Goal: Task Accomplishment & Management: Manage account settings

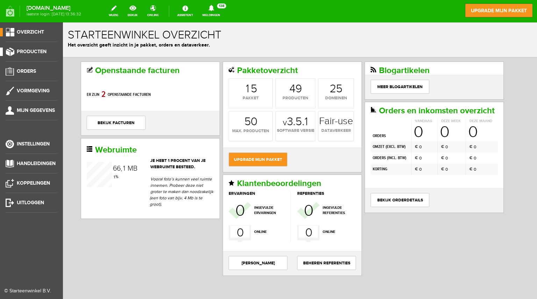
click at [34, 51] on span "Producten" at bounding box center [32, 52] width 30 height 6
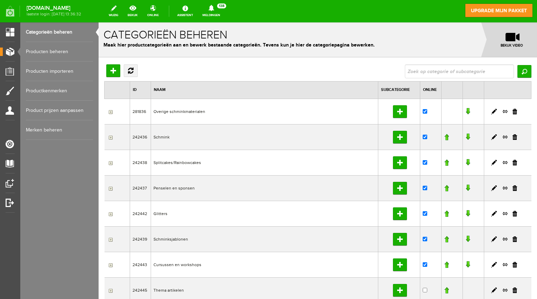
click at [31, 51] on link "Producten beheren" at bounding box center [59, 52] width 67 height 20
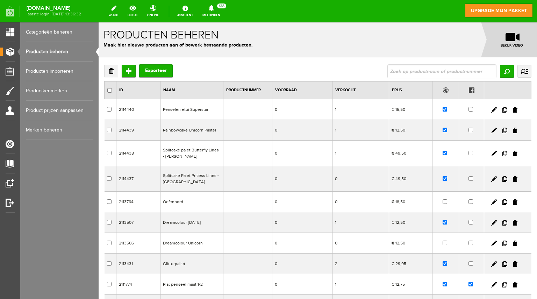
scroll to position [86, 0]
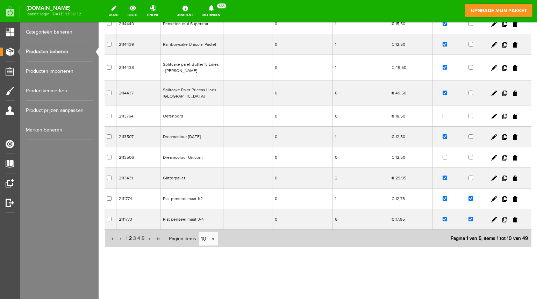
click at [130, 239] on span "2" at bounding box center [130, 238] width 4 height 14
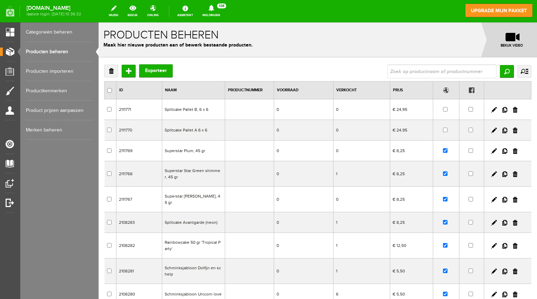
scroll to position [95, 0]
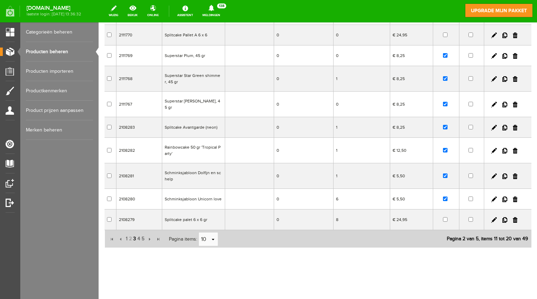
click at [134, 238] on span "3" at bounding box center [134, 239] width 4 height 14
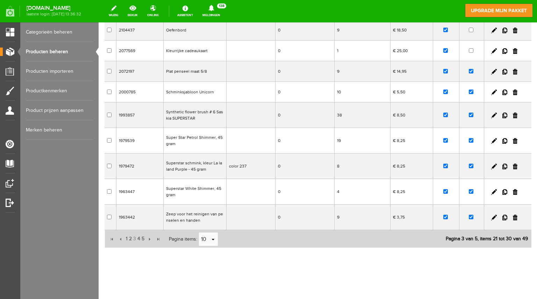
scroll to position [100, 0]
click at [138, 236] on span "4" at bounding box center [139, 239] width 4 height 14
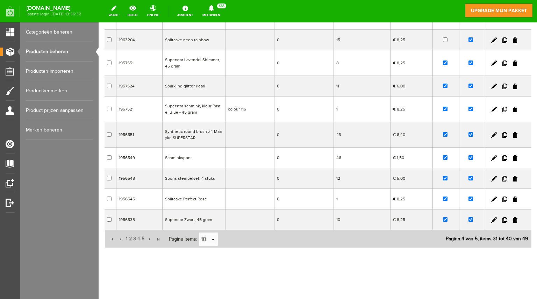
scroll to position [0, 0]
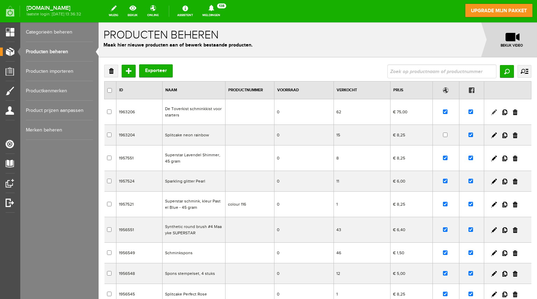
click at [491, 111] on link at bounding box center [494, 112] width 6 height 6
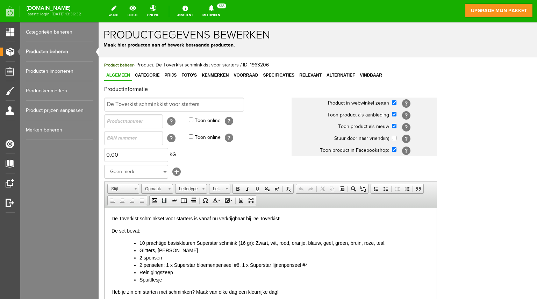
scroll to position [116, 0]
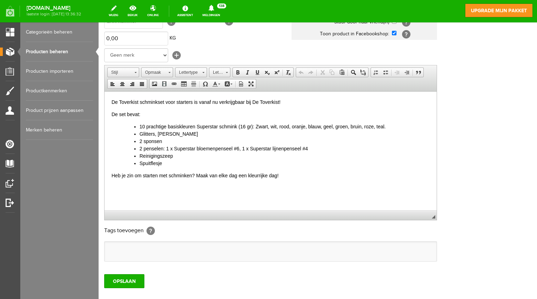
click at [290, 102] on p "De Toverkist schminkset voor starters is vanaf nu verkrijgbaar bij De Toverkist!" at bounding box center [270, 101] width 318 height 7
click at [115, 169] on body "De Toverkist schminkset voor starters is vanaf nu verkrijgbaar bij De Toverkist…" at bounding box center [270, 138] width 318 height 81
click at [109, 175] on html "De Toverkist schminkset voor starters is vanaf nu verkrijgbaar bij De Toverkist…" at bounding box center [271, 138] width 332 height 95
click at [398, 140] on li "2 sponsen" at bounding box center [284, 140] width 290 height 7
drag, startPoint x: 164, startPoint y: 177, endPoint x: 110, endPoint y: 246, distance: 87.9
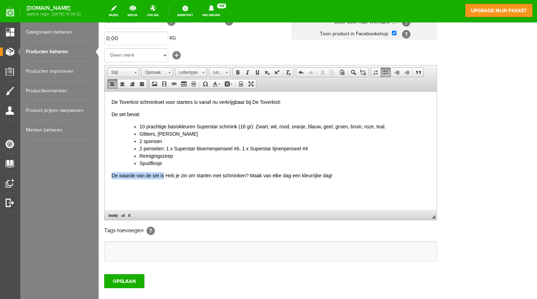
click at [105, 178] on html "De Toverkist schminkset voor starters is vanaf nu verkrijgbaar bij De Toverkist…" at bounding box center [271, 138] width 332 height 95
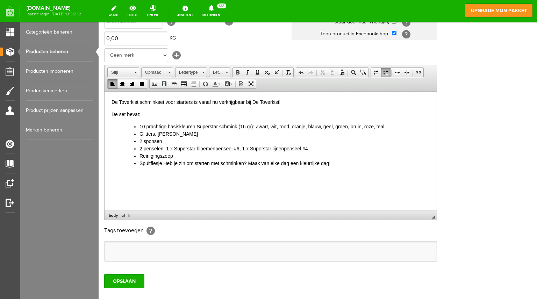
drag, startPoint x: 332, startPoint y: 161, endPoint x: 163, endPoint y: 165, distance: 168.9
click at [163, 165] on li "Spuitflesje Heb je zin om starten met schminken? Maak van elke dag een kleurrij…" at bounding box center [284, 162] width 290 height 7
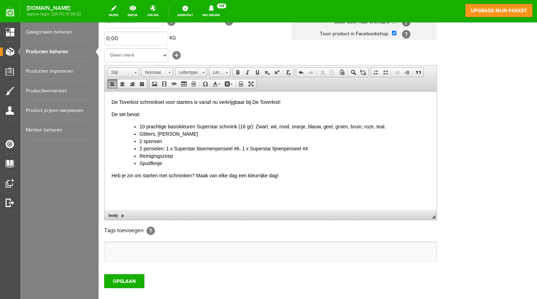
scroll to position [0, 0]
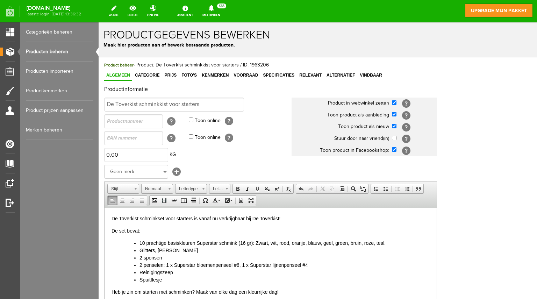
click at [111, 219] on p "De Toverkist schminkset voor starters is vanaf nu verkrijgbaar bij De Toverkist!" at bounding box center [270, 218] width 318 height 7
drag, startPoint x: 283, startPoint y: 217, endPoint x: 108, endPoint y: 214, distance: 175.1
click at [108, 214] on html "De Toverkist schminkset voor starters is vanaf nu verkrijgbaar bij De Toverkist…" at bounding box center [271, 255] width 332 height 95
click at [132, 219] on p "Met deze set maak je van iedere dag een kleurrijke dag!" at bounding box center [270, 218] width 318 height 7
click at [259, 219] on p "Met deze schminkset maak je van iedere dag een kleurrijke dag!" at bounding box center [270, 218] width 318 height 7
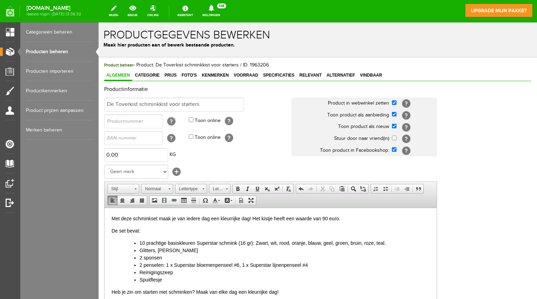
click at [111, 216] on p "Met deze schminkset maak je van iedere dag een kleurrijke dag! Het kistje heeft…" at bounding box center [270, 218] width 318 height 7
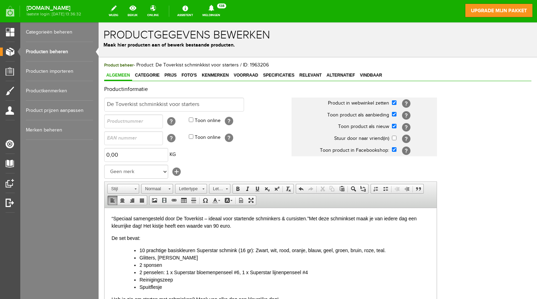
scroll to position [23, 0]
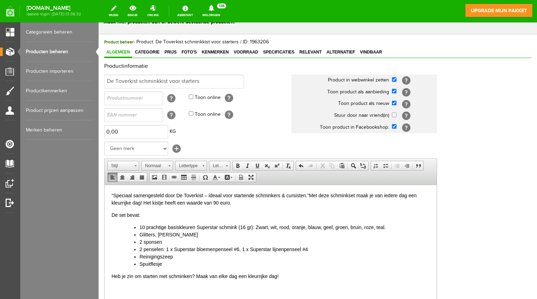
click at [113, 194] on p "“Speciaal samengesteld door De Toverkist – ideaal voor startende schminkers & c…" at bounding box center [270, 199] width 318 height 15
click at [305, 194] on p "Speciaal samengesteld door De Toverkist – ideaal voor startende schminkers & cu…" at bounding box center [270, 199] width 318 height 15
click at [284, 194] on p "Speciaal samengesteld door De Toverkist – ideaal voor startende schminkers. ” M…" at bounding box center [270, 199] width 318 height 15
click at [210, 202] on p "Speciaal samengesteld door De Toverkist – ideaal voor startende schminkers. Met…" at bounding box center [270, 199] width 318 height 15
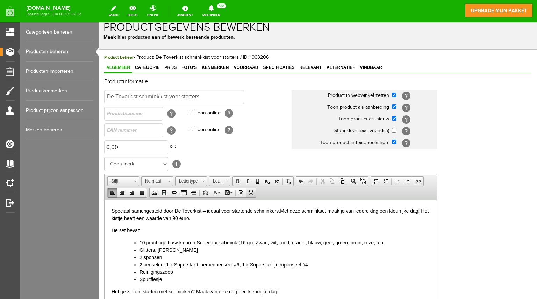
scroll to position [0, 0]
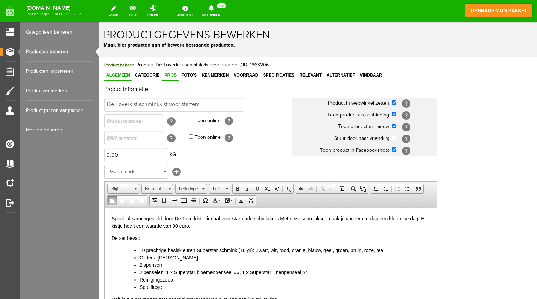
click at [166, 74] on span "Prijs" at bounding box center [170, 75] width 16 height 5
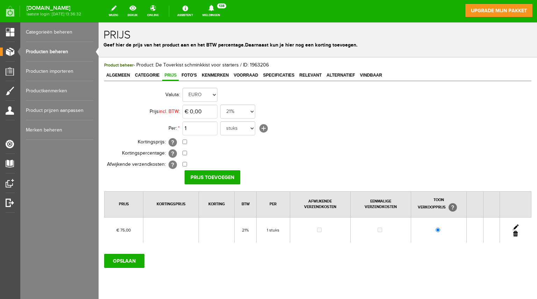
click at [514, 225] on td at bounding box center [515, 230] width 31 height 26
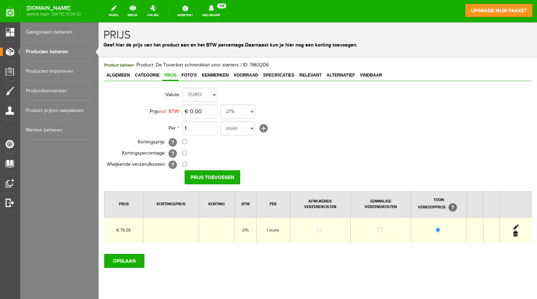
click at [513, 225] on link at bounding box center [516, 227] width 6 height 6
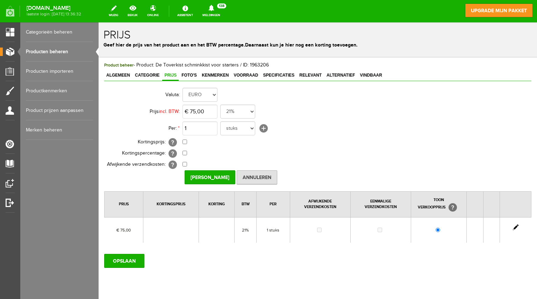
click at [126, 233] on td "€ 75,00" at bounding box center [124, 230] width 39 height 26
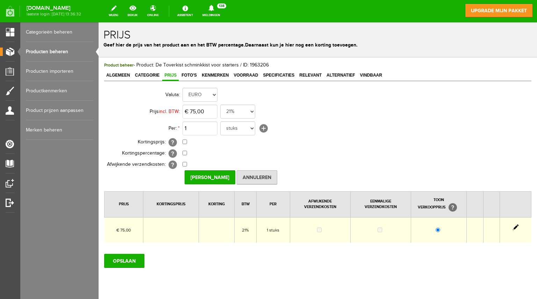
click at [513, 224] on link at bounding box center [516, 227] width 6 height 6
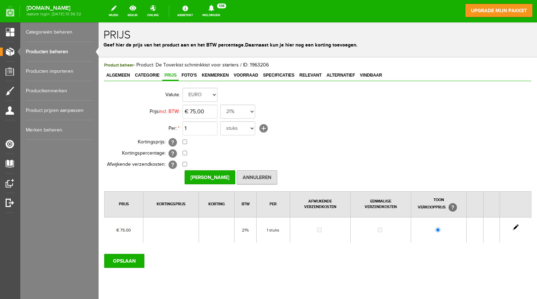
click at [513, 224] on link at bounding box center [516, 227] width 6 height 6
click at [195, 111] on input "75" at bounding box center [199, 112] width 35 height 14
type input "€ 80,00"
click at [202, 178] on input "[PERSON_NAME]" at bounding box center [210, 177] width 51 height 14
click at [130, 261] on input "OPSLAAN" at bounding box center [124, 261] width 40 height 14
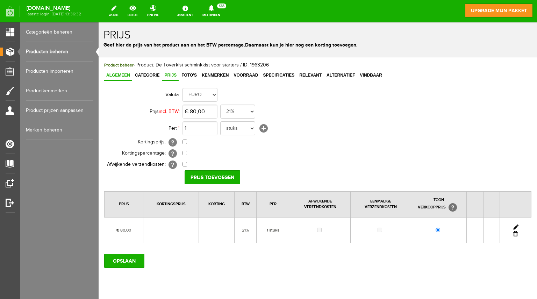
click at [121, 73] on span "Algemeen" at bounding box center [118, 75] width 28 height 5
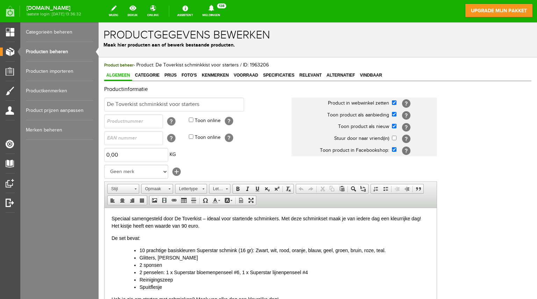
click at [112, 226] on p "Speciaal samengesteld door De Toverkist – ideaal voor startende schminkers. Met…" at bounding box center [270, 222] width 318 height 15
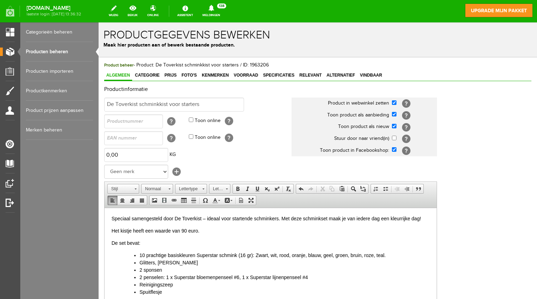
click at [208, 234] on p "Het kistje heeft een waarde van 90 euro." at bounding box center [270, 230] width 318 height 7
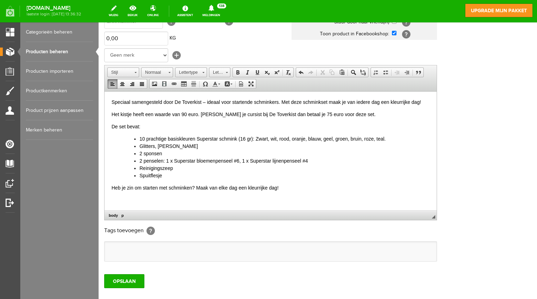
drag, startPoint x: 285, startPoint y: 187, endPoint x: 37, endPoint y: 207, distance: 248.9
click at [105, 198] on html "Speciaal samengesteld door De Toverkist – ideaal voor startende schminkers. Met…" at bounding box center [271, 144] width 332 height 107
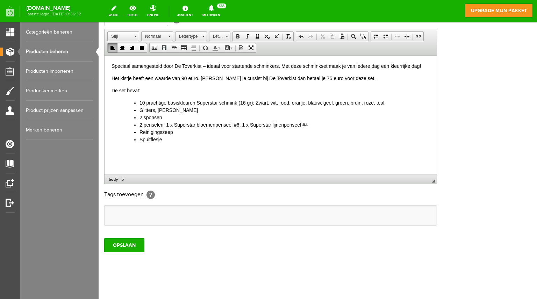
scroll to position [156, 0]
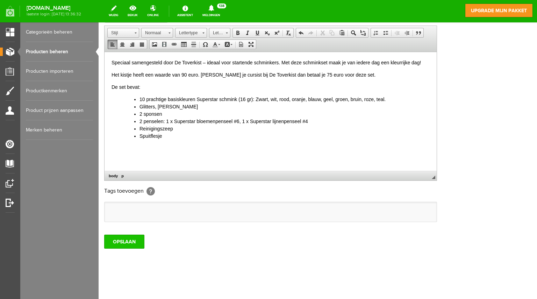
click at [131, 242] on input "OPSLAAN" at bounding box center [124, 242] width 40 height 14
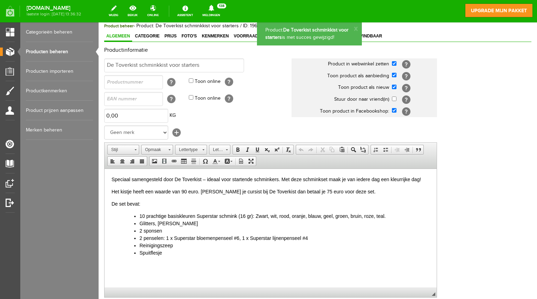
scroll to position [0, 0]
